Goal: Complete application form

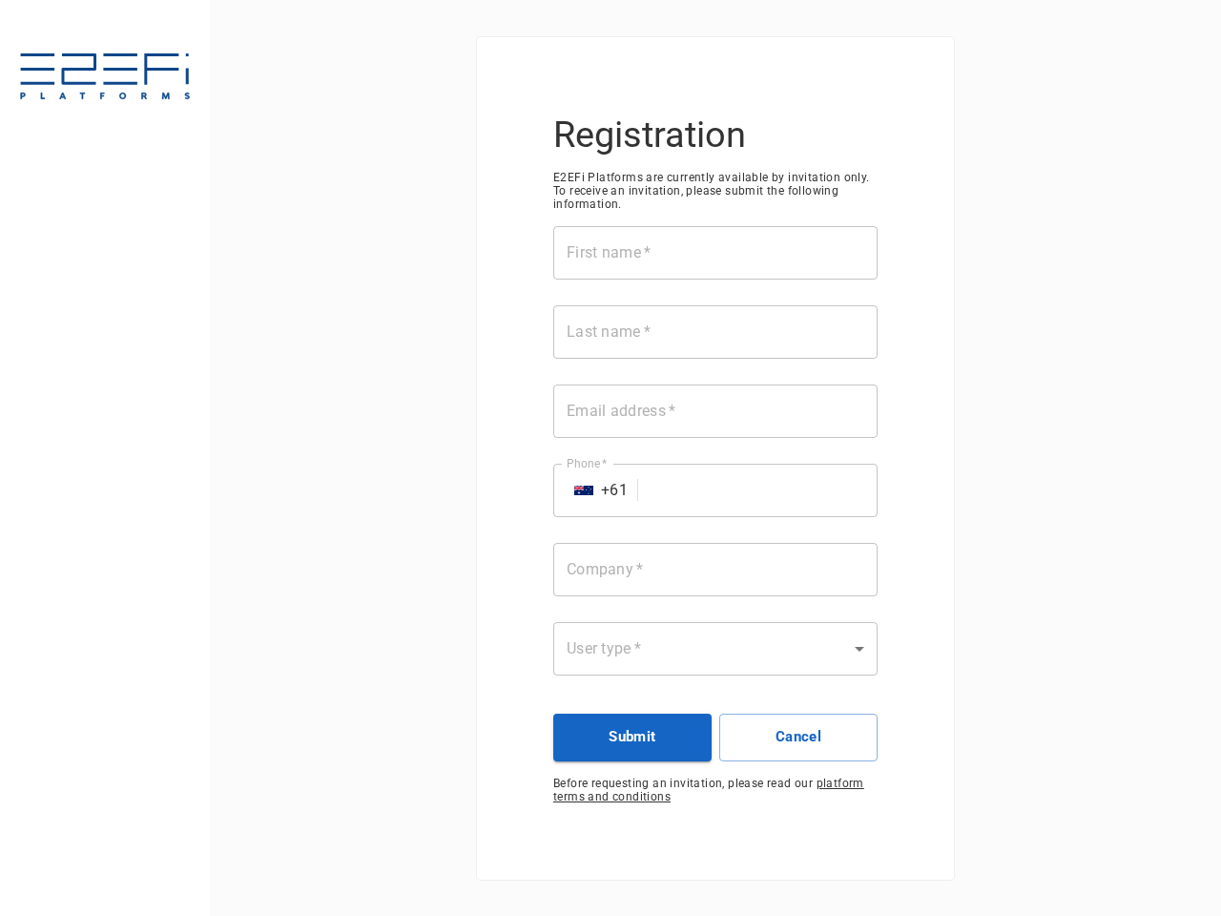
click at [611, 458] on div "First name   * First name   * Last name   * Last name   * Email address   * Ema…" at bounding box center [715, 462] width 324 height 472
click at [715, 253] on input "First name   *" at bounding box center [715, 252] width 324 height 53
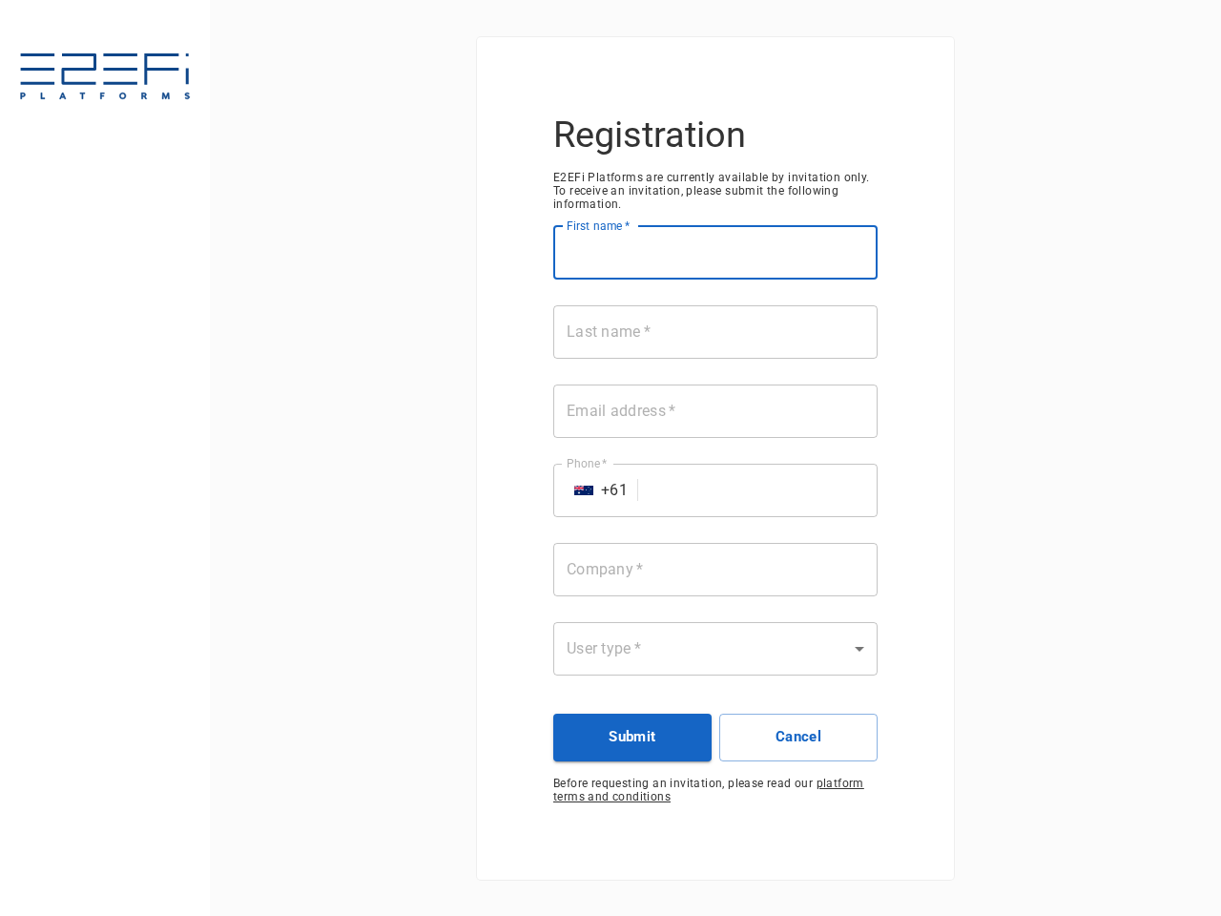
click at [715, 332] on input "Last name   *" at bounding box center [715, 331] width 324 height 53
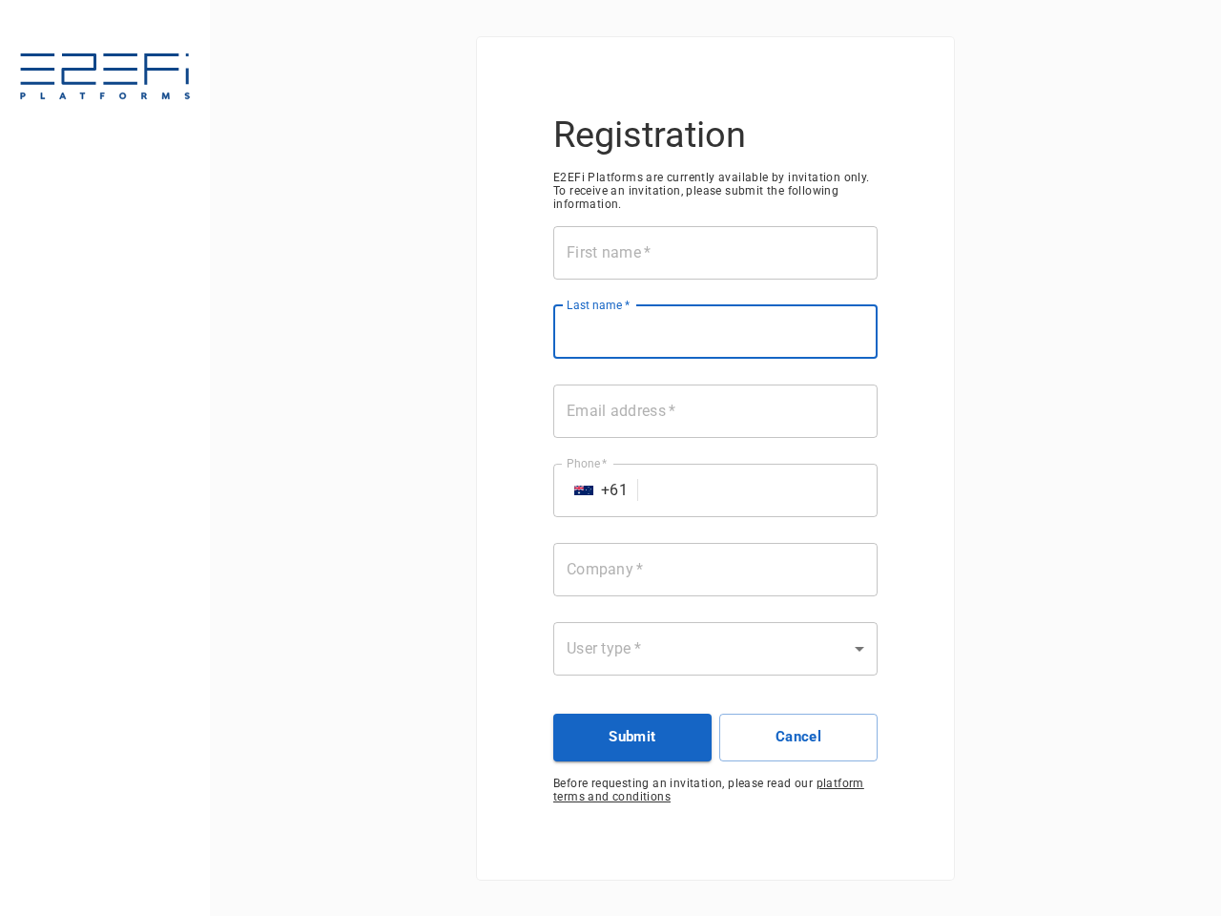
click at [715, 411] on input "Email address   *" at bounding box center [715, 410] width 324 height 53
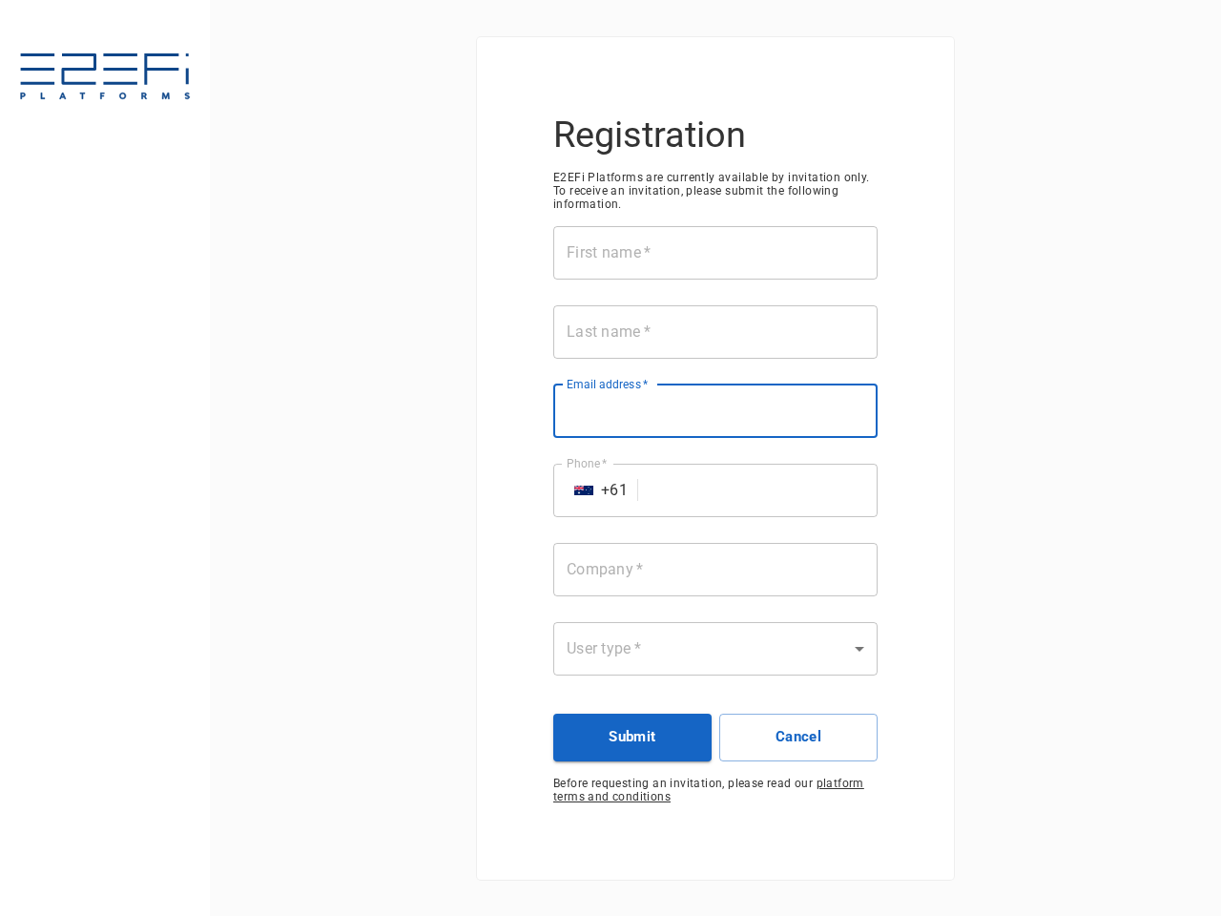
click at [715, 490] on input "Phone   *" at bounding box center [762, 490] width 232 height 53
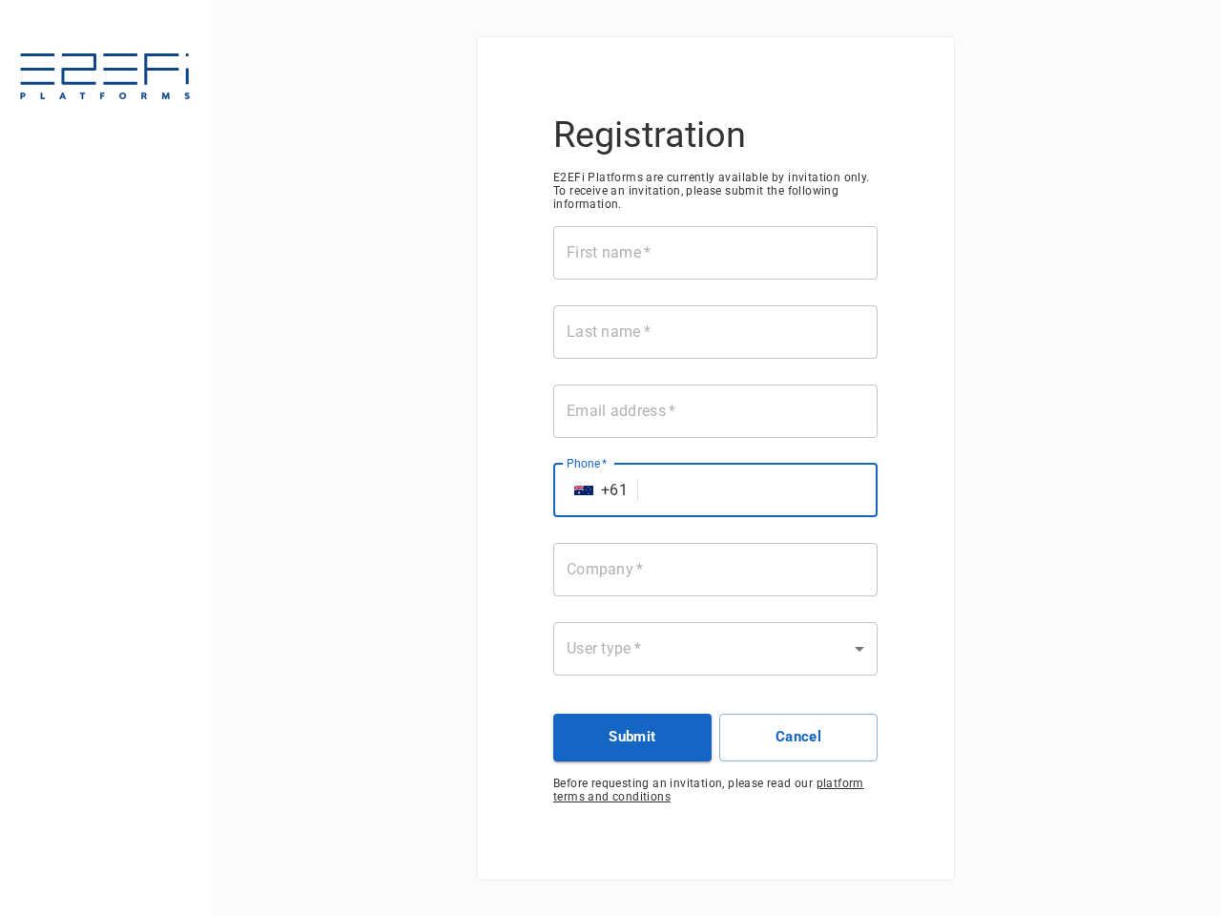
click at [584, 490] on img "Select country" at bounding box center [583, 491] width 19 height 10
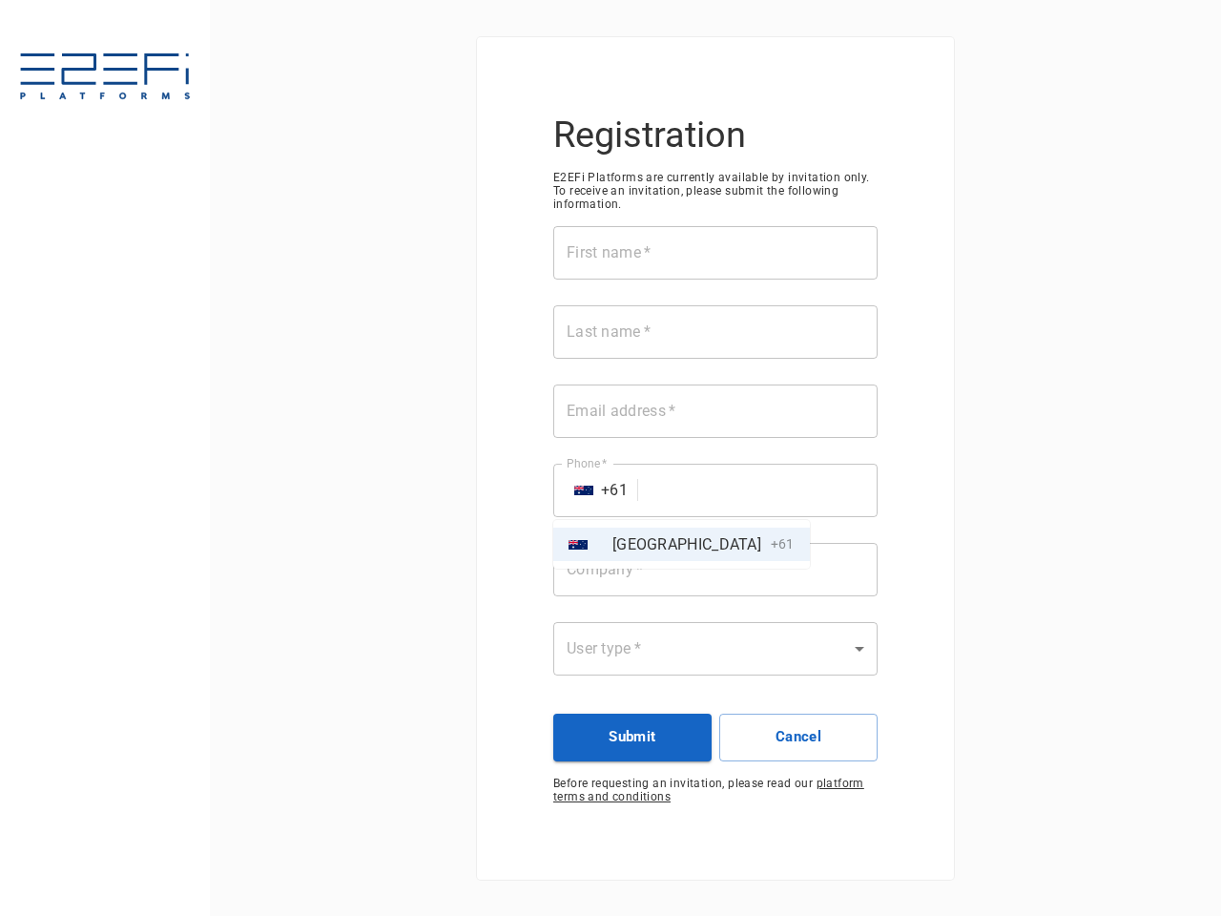
click at [715, 570] on div at bounding box center [610, 458] width 1221 height 916
click at [715, 649] on div "AU [GEOGRAPHIC_DATA] + 61" at bounding box center [610, 458] width 1221 height 916
click at [632, 737] on button "Submit" at bounding box center [632, 738] width 158 height 48
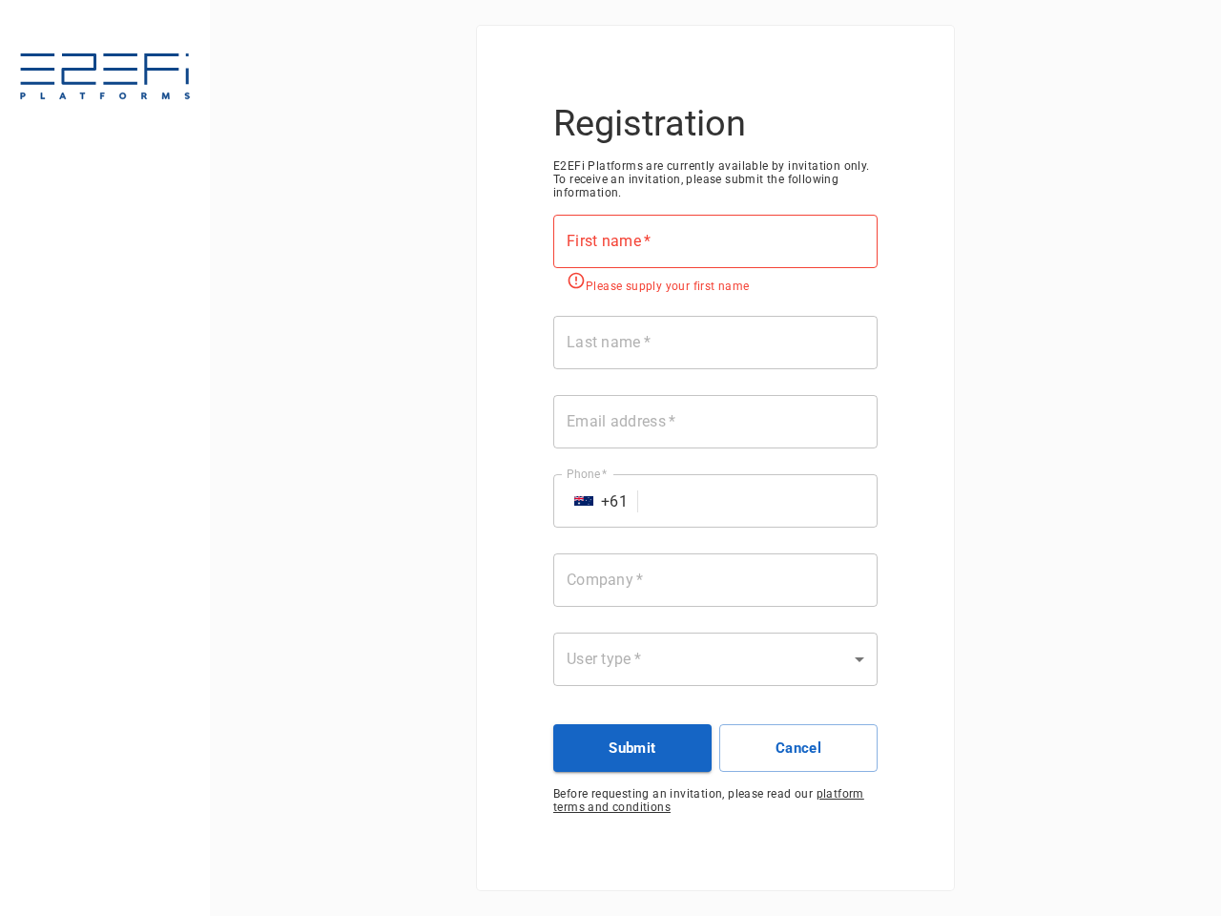
click at [798, 737] on button "Cancel" at bounding box center [798, 748] width 158 height 48
